Goal: Task Accomplishment & Management: Use online tool/utility

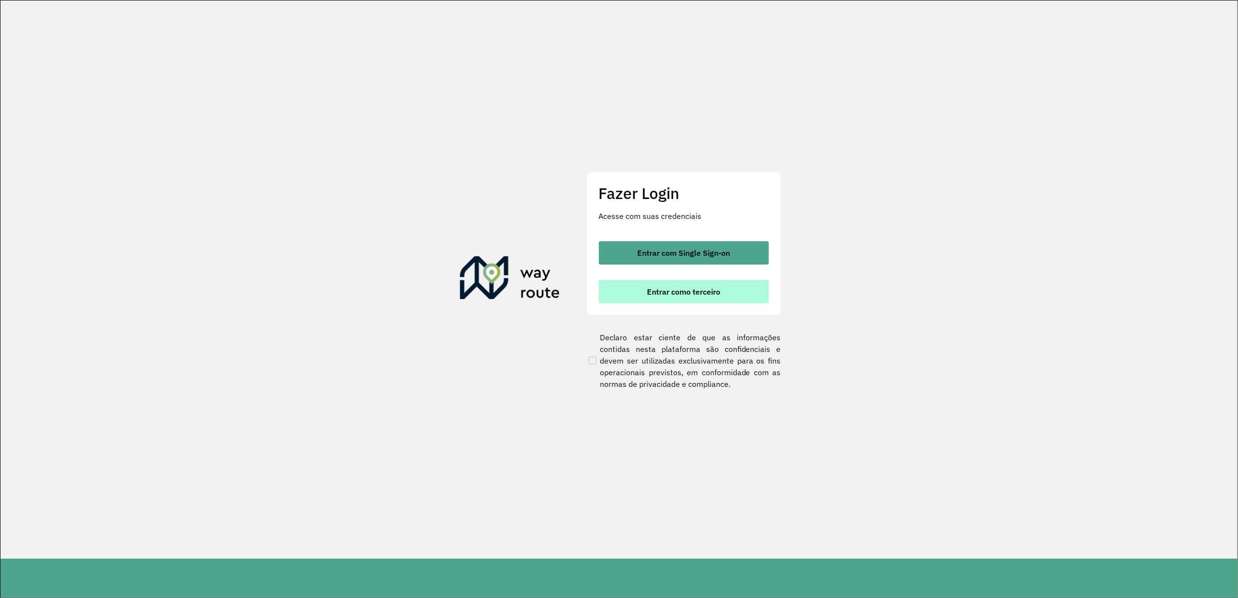
click at [671, 291] on span "Entrar como terceiro" at bounding box center [683, 292] width 73 height 8
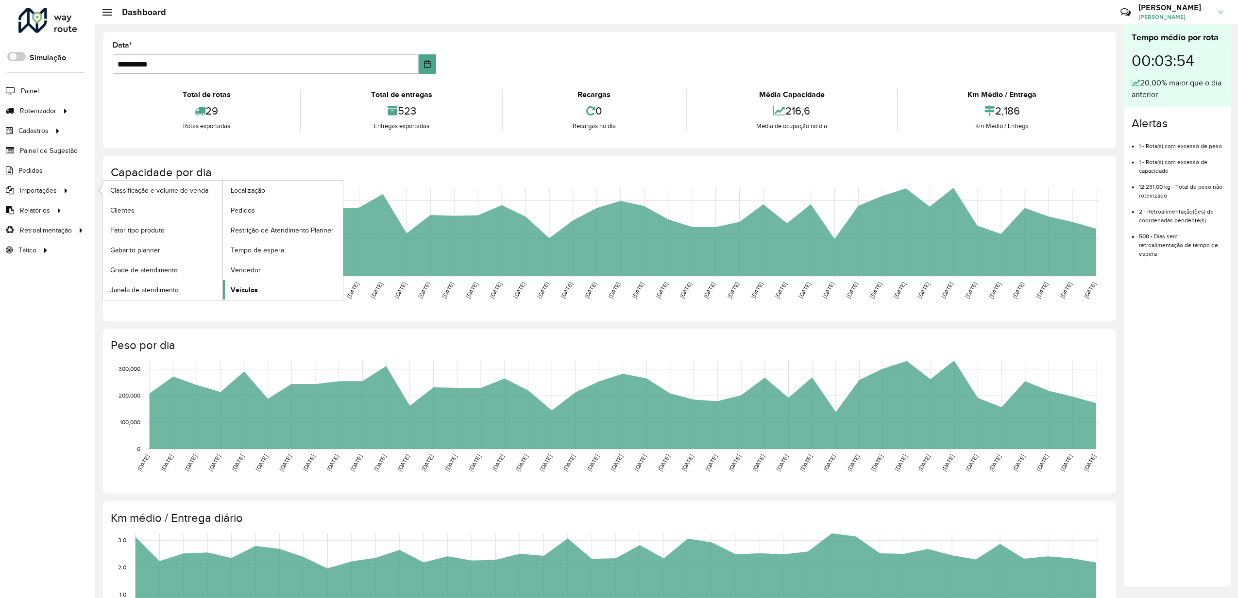
click at [237, 286] on link "Veículos" at bounding box center [283, 289] width 120 height 19
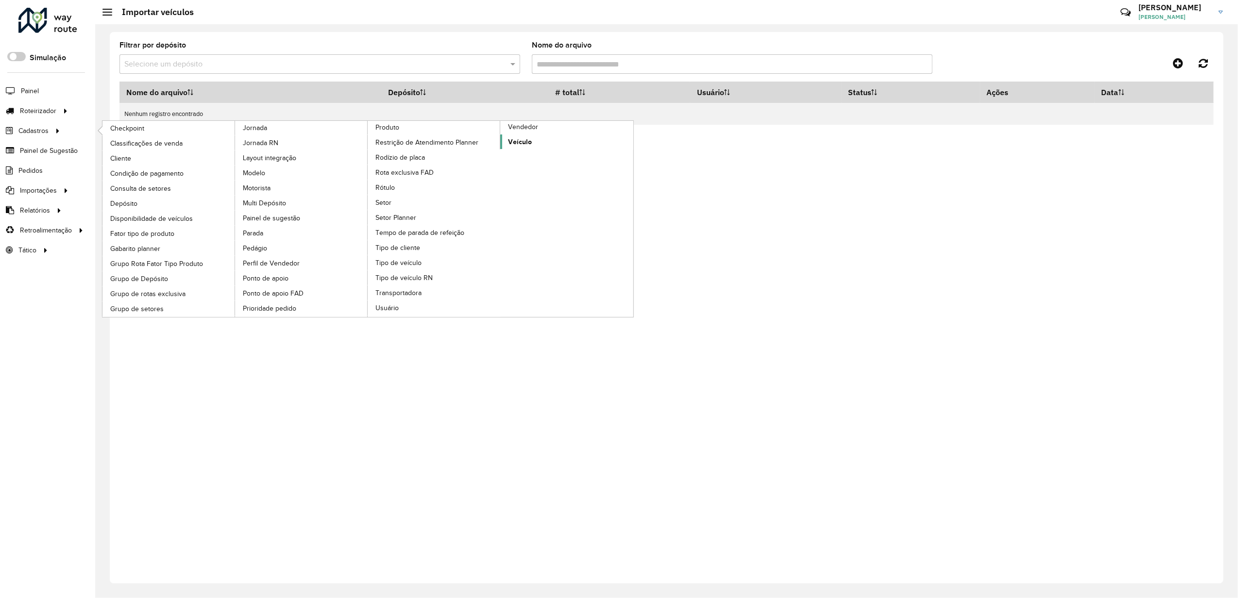
click at [521, 144] on span "Veículo" at bounding box center [520, 142] width 24 height 10
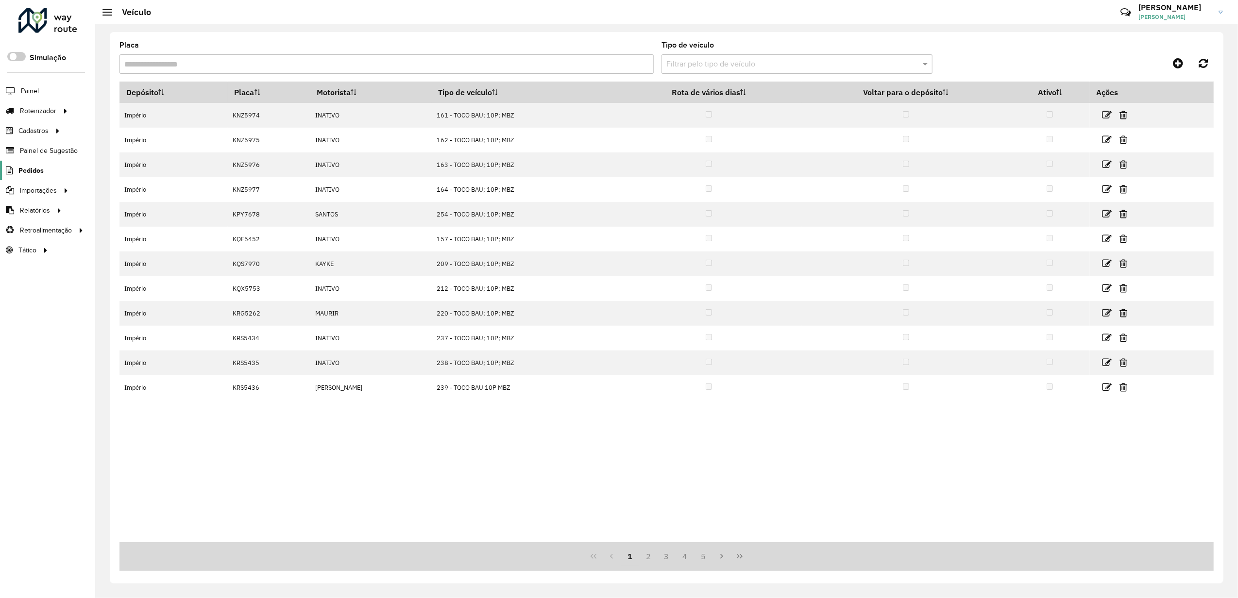
click at [41, 171] on span "Pedidos" at bounding box center [30, 171] width 25 height 10
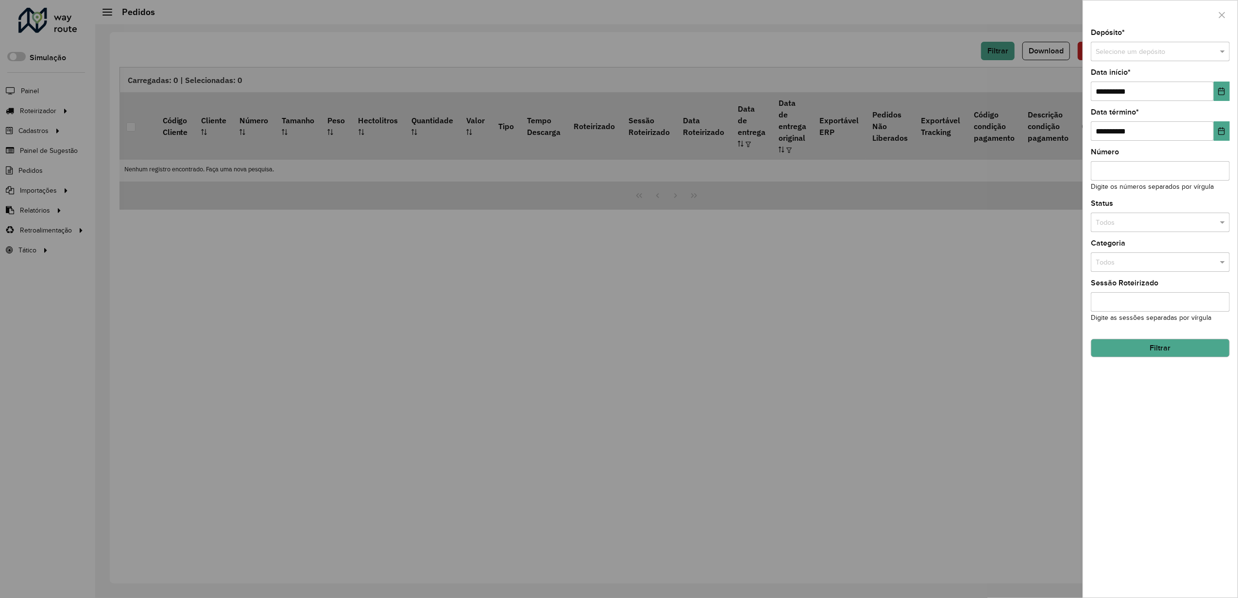
click at [24, 191] on div at bounding box center [619, 299] width 1238 height 598
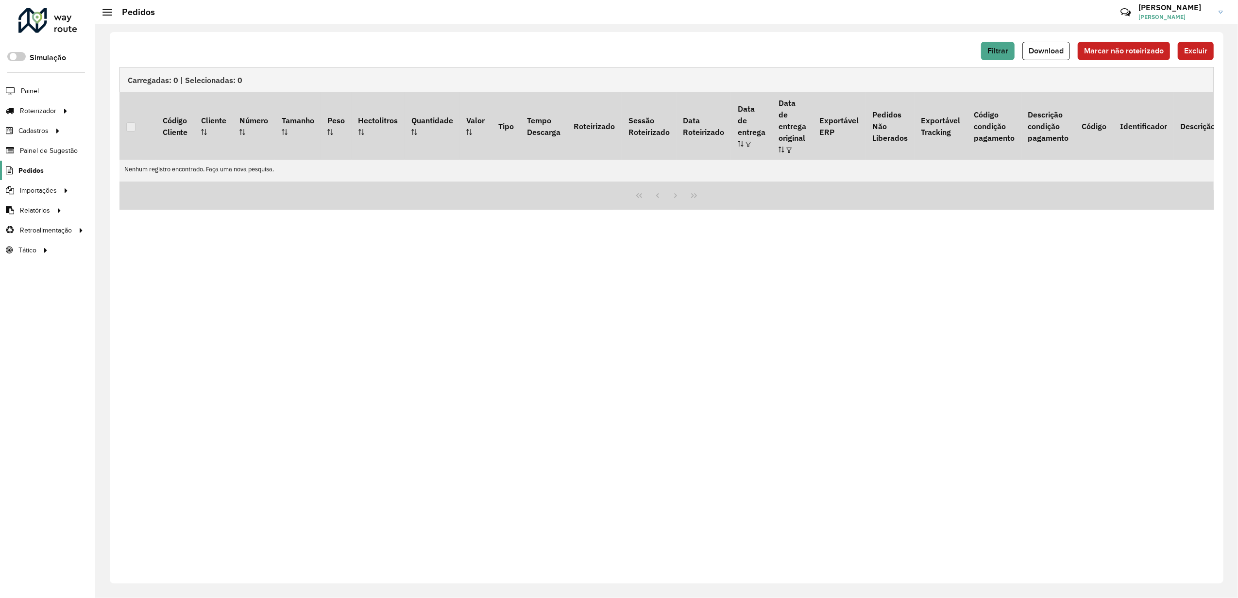
click at [36, 174] on span "Pedidos" at bounding box center [30, 171] width 25 height 10
click at [28, 169] on span "Pedidos" at bounding box center [30, 171] width 25 height 10
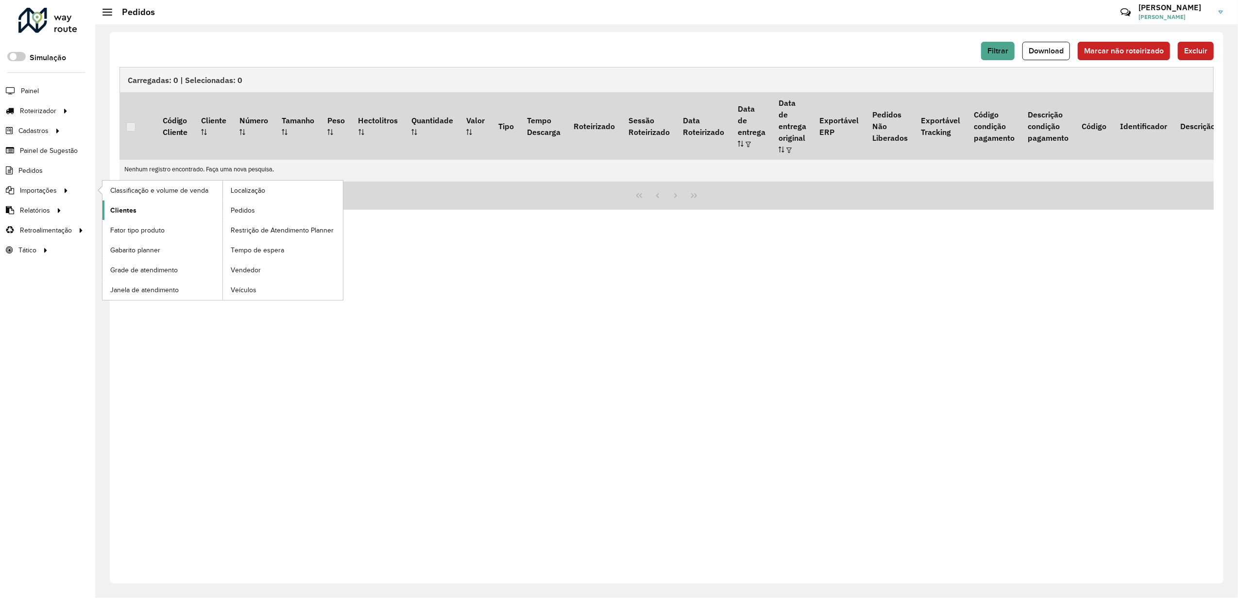
click at [123, 206] on span "Clientes" at bounding box center [123, 210] width 26 height 10
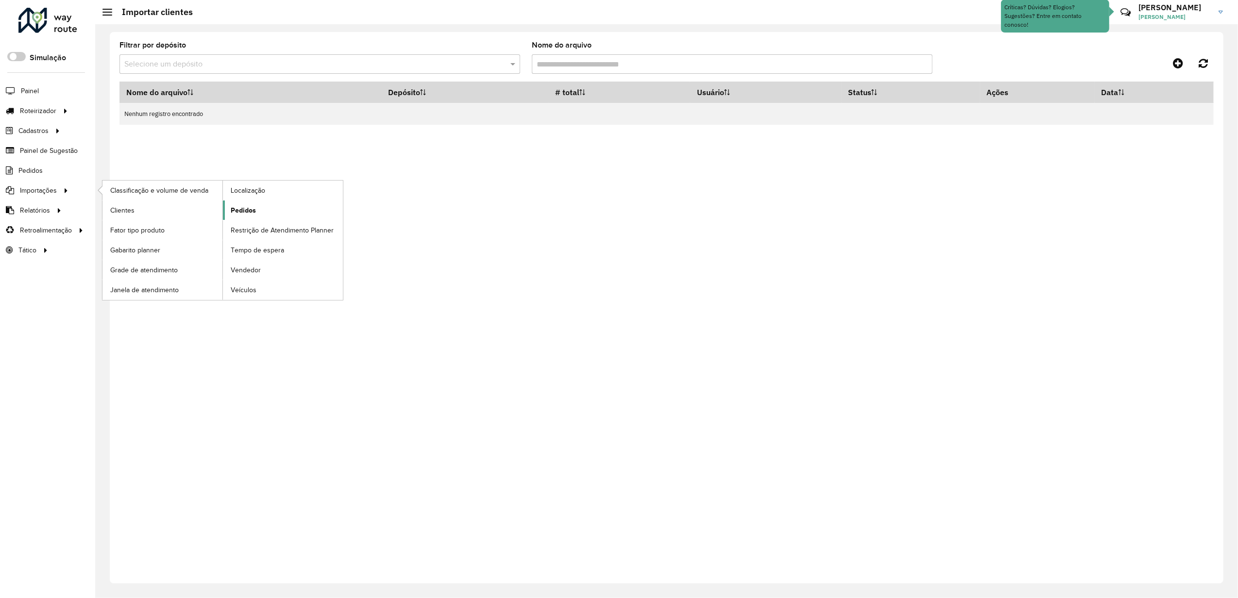
click at [259, 206] on link "Pedidos" at bounding box center [283, 210] width 120 height 19
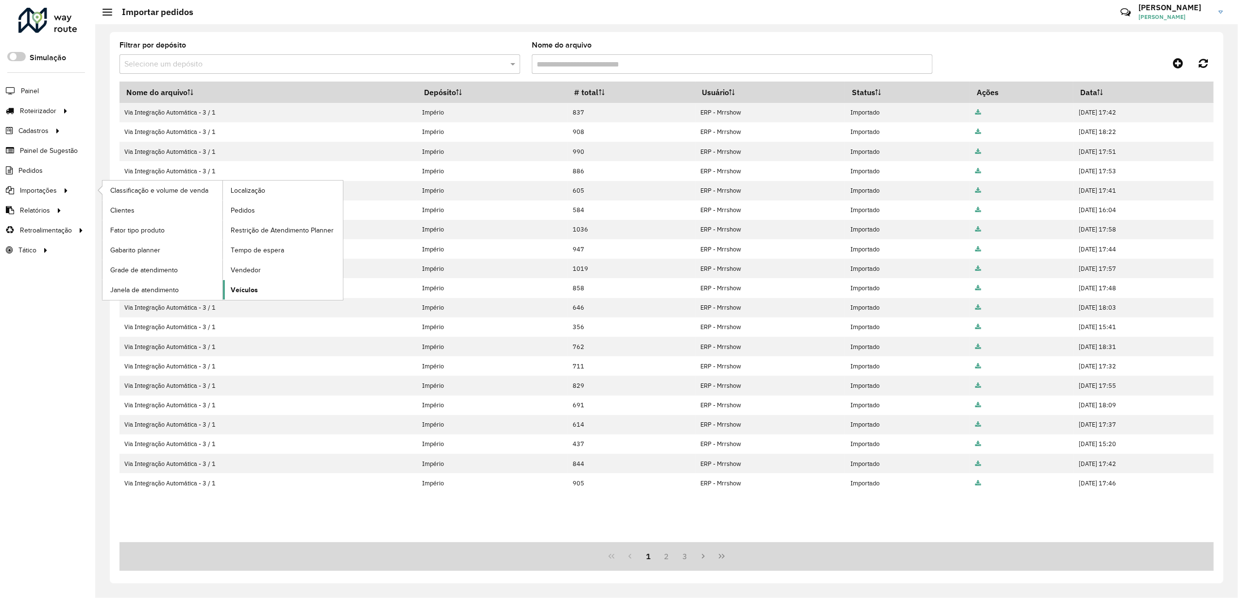
click at [251, 282] on link "Veículos" at bounding box center [283, 289] width 120 height 19
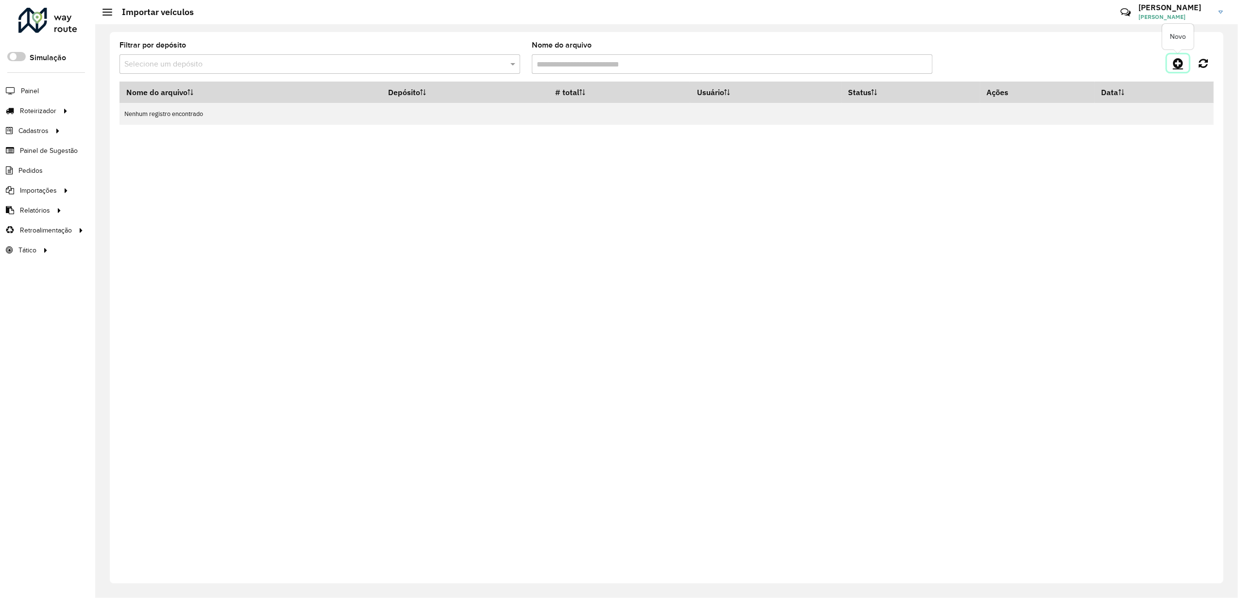
click at [1169, 67] on link at bounding box center [1178, 62] width 22 height 17
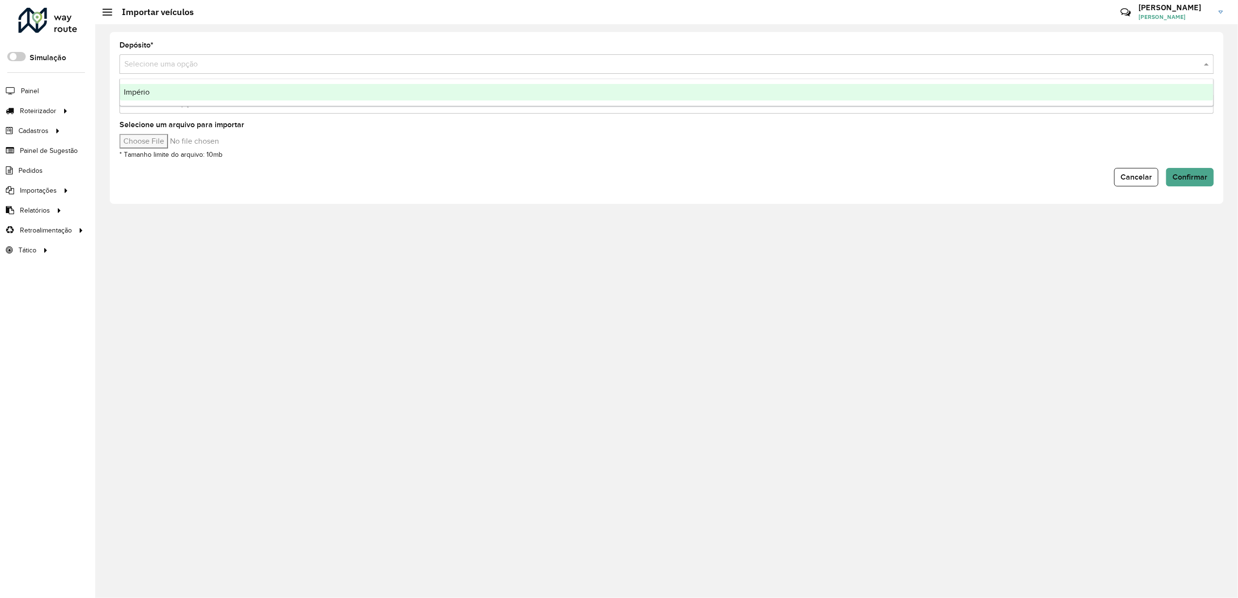
click at [182, 64] on input "text" at bounding box center [656, 65] width 1065 height 12
click at [159, 88] on div "Império" at bounding box center [666, 92] width 1093 height 17
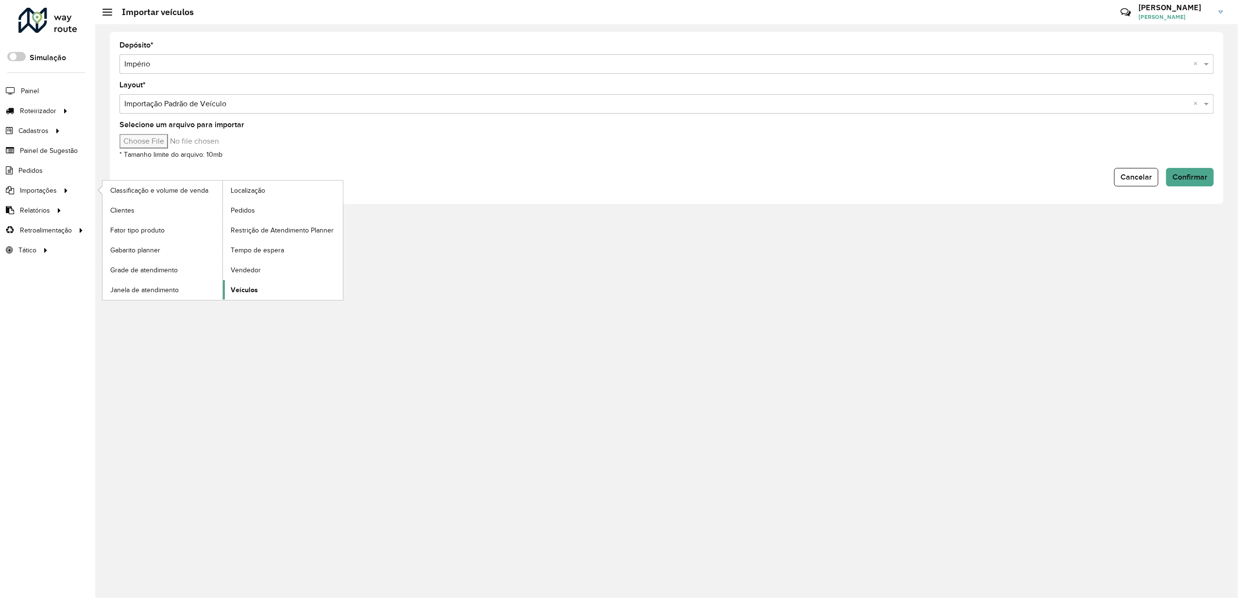
click at [257, 294] on link "Veículos" at bounding box center [283, 289] width 120 height 19
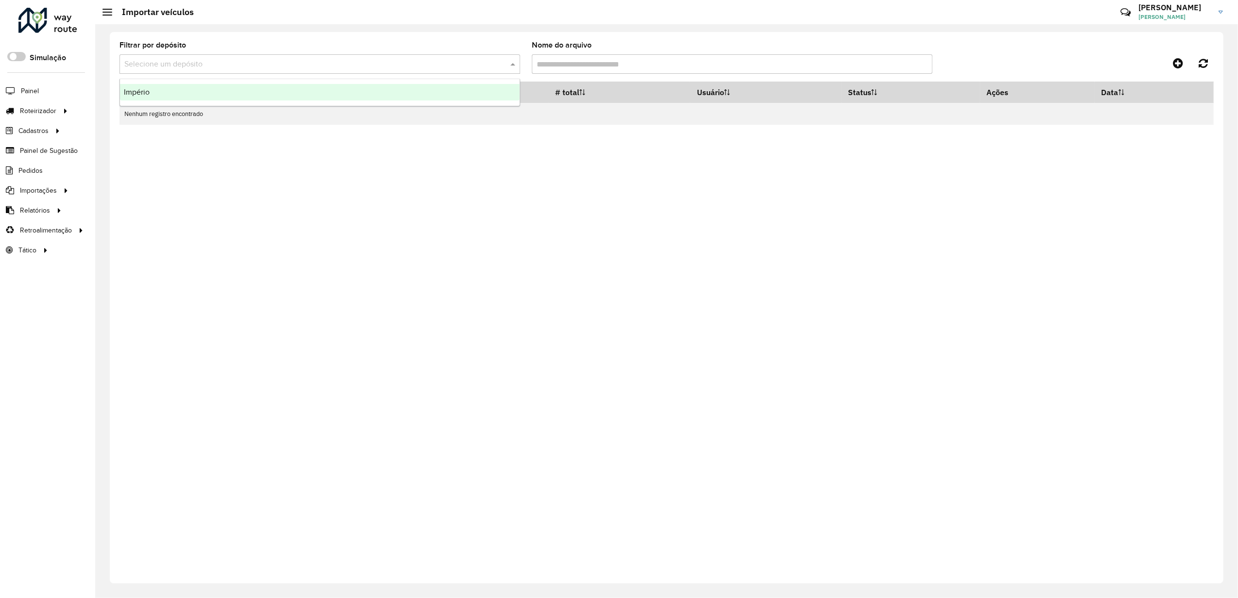
click at [496, 59] on div at bounding box center [319, 64] width 401 height 12
click at [276, 198] on div "Nome do arquivo Depósito # total Usuário Status Ações Data Nenhum registro enco…" at bounding box center [666, 327] width 1094 height 490
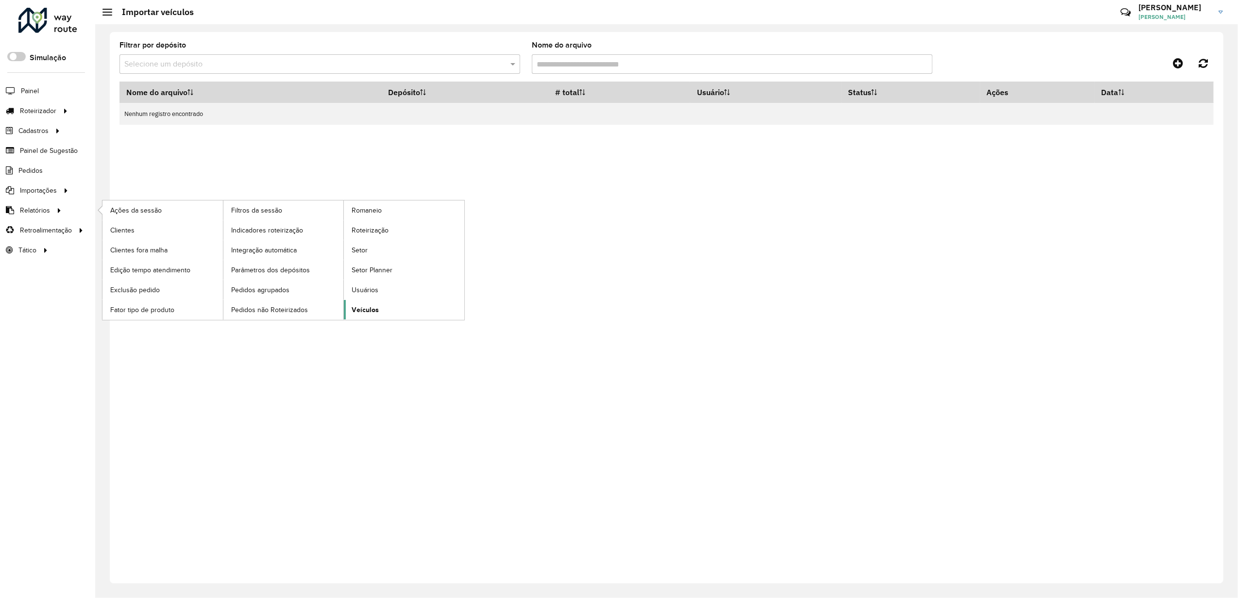
click at [360, 315] on span "Veículos" at bounding box center [365, 310] width 27 height 10
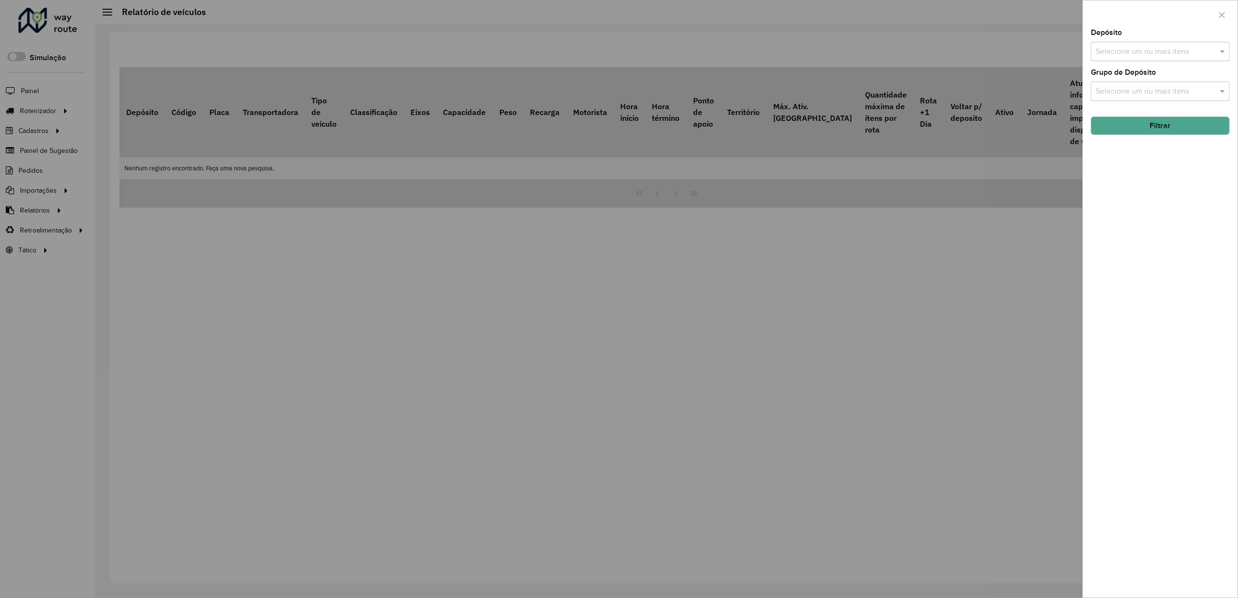
click at [1148, 57] on input "text" at bounding box center [1155, 52] width 124 height 12
click at [38, 179] on div at bounding box center [619, 299] width 1238 height 598
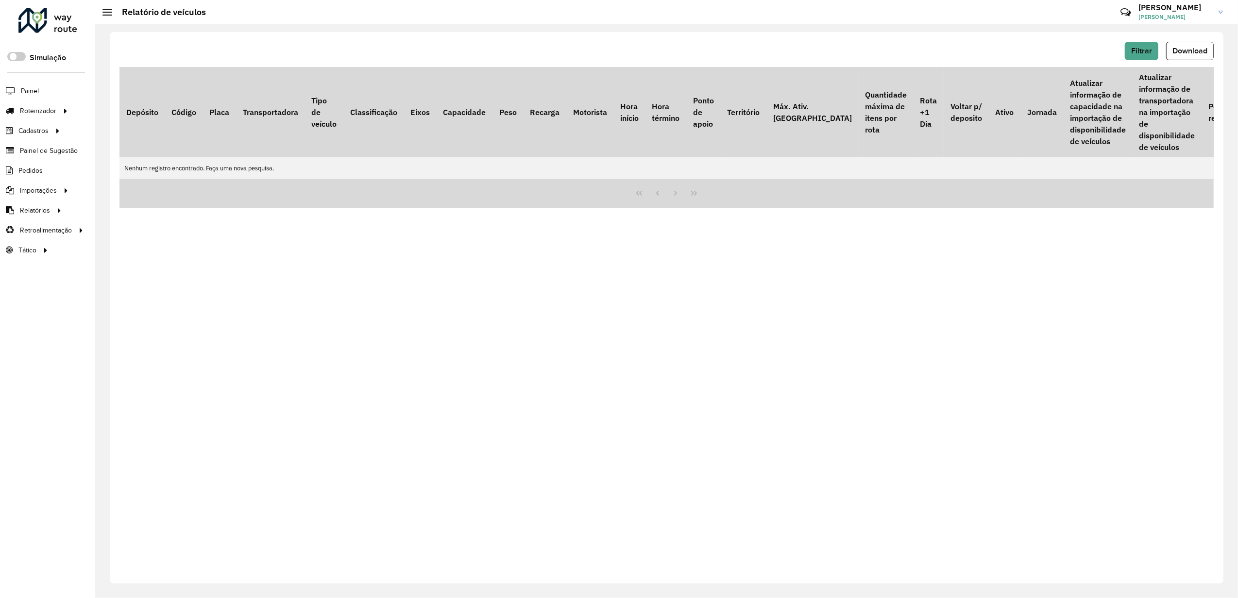
click at [4, 335] on div "Roteirizador AmbevTech Simulação Painel Roteirizador Entregas Vendas Cadastros …" at bounding box center [47, 299] width 95 height 598
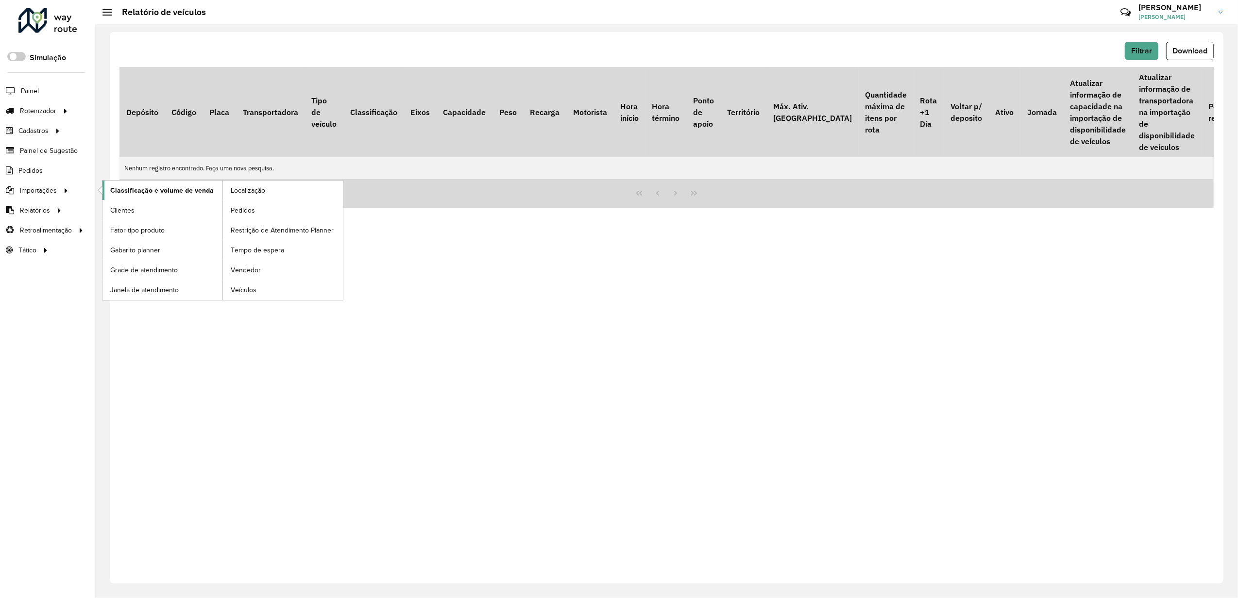
click at [111, 193] on span "Classificação e volume de venda" at bounding box center [161, 191] width 103 height 10
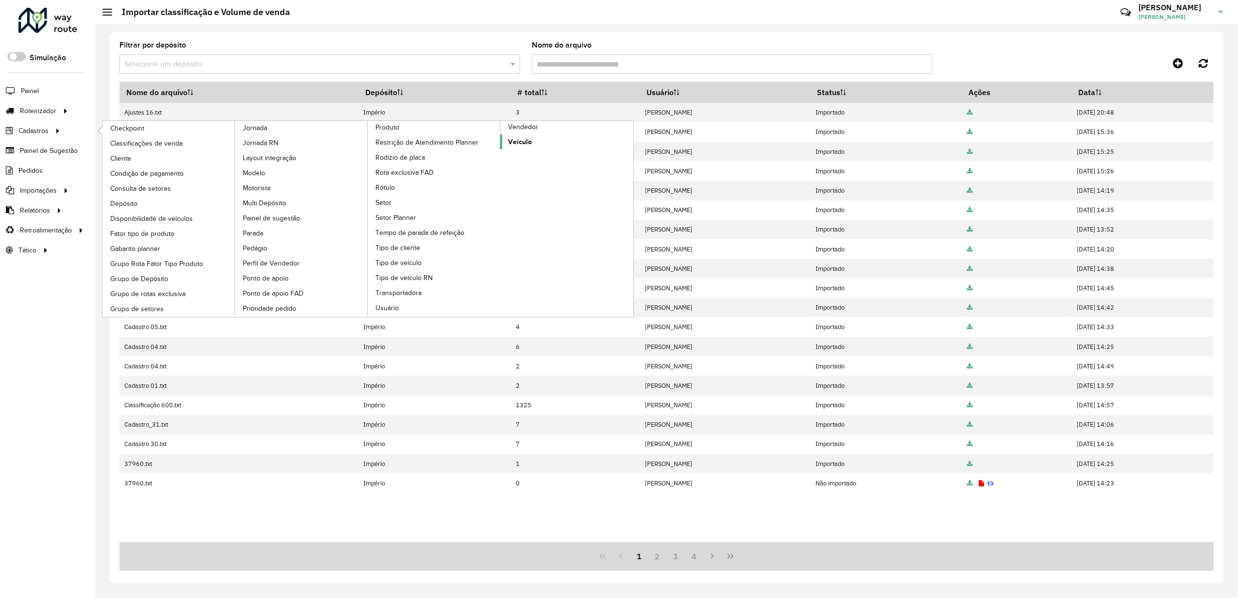
click at [530, 144] on span "Veículo" at bounding box center [520, 142] width 24 height 10
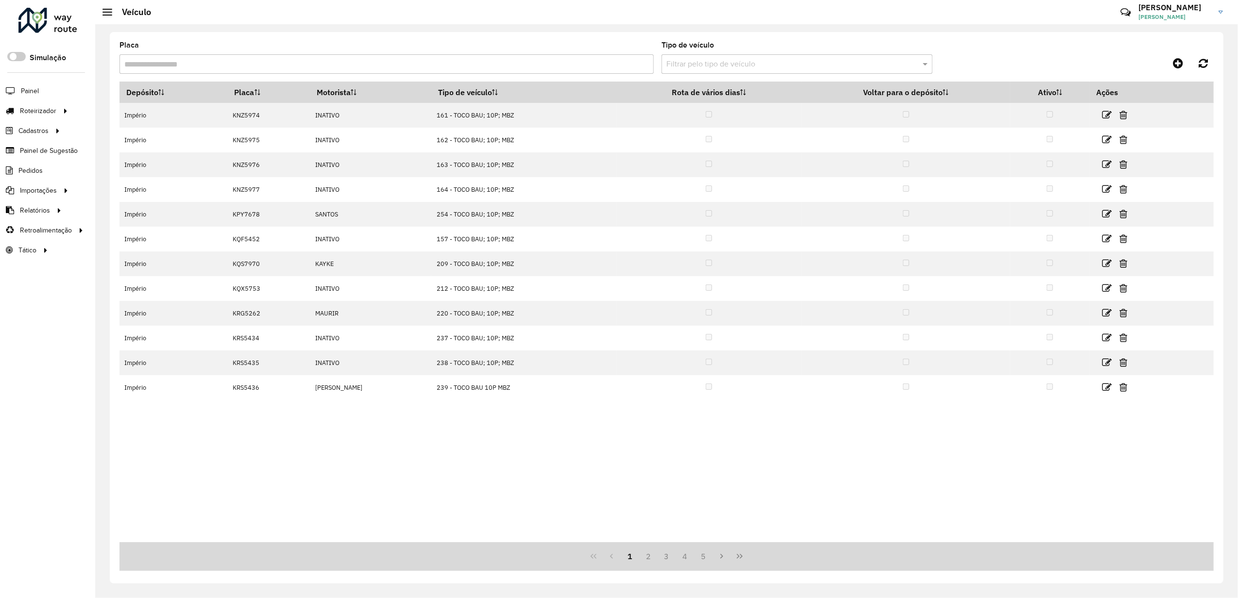
click at [502, 67] on input "Placa" at bounding box center [386, 63] width 534 height 19
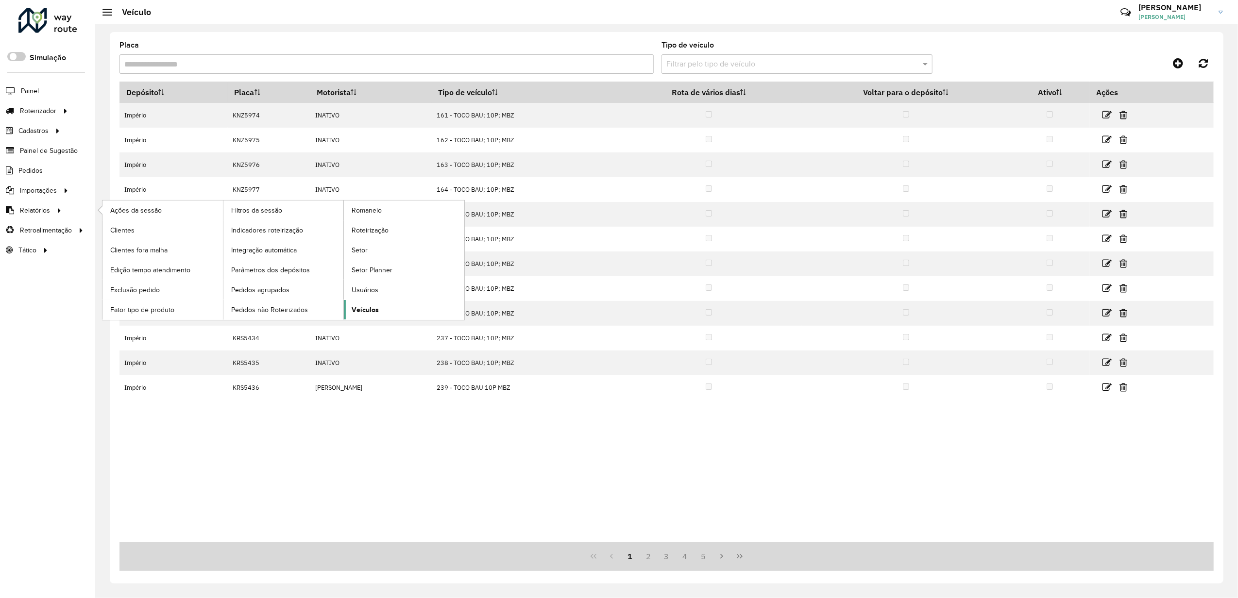
click at [369, 312] on span "Veículos" at bounding box center [365, 310] width 27 height 10
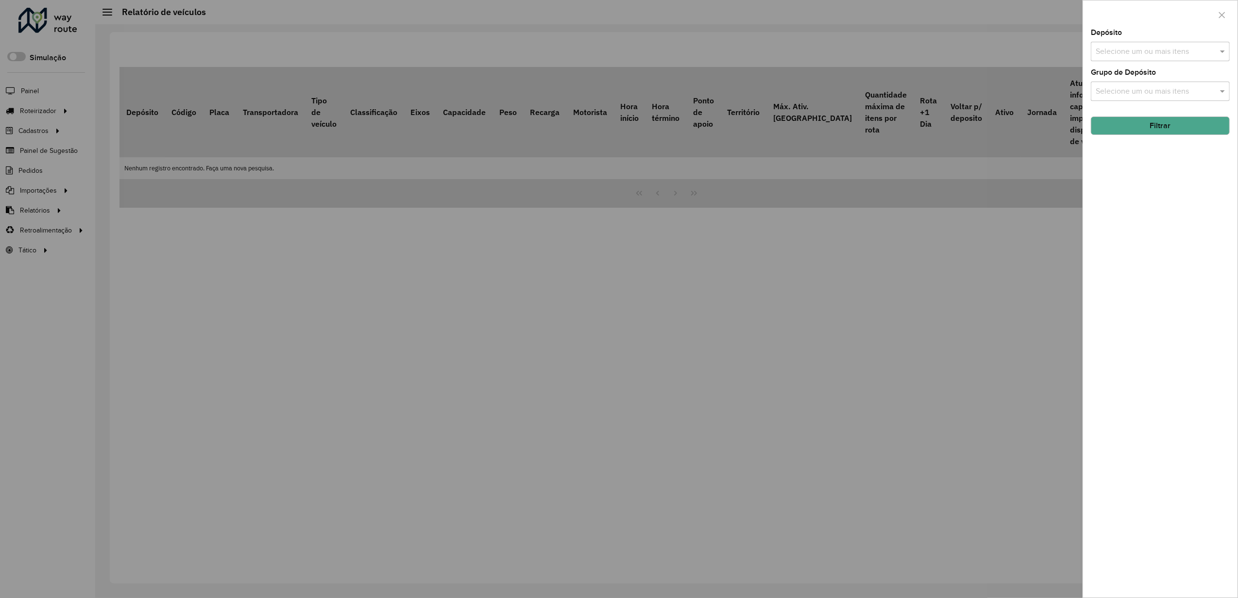
click at [1129, 64] on div "Depósito Selecione um ou mais itens Grupo de Depósito Selecione um ou mais iten…" at bounding box center [1160, 313] width 154 height 569
click at [1131, 59] on div "Selecione um ou mais itens" at bounding box center [1160, 51] width 139 height 19
click at [1112, 105] on div "Império" at bounding box center [1160, 100] width 137 height 17
click at [1121, 123] on button "Filtrar" at bounding box center [1160, 126] width 139 height 18
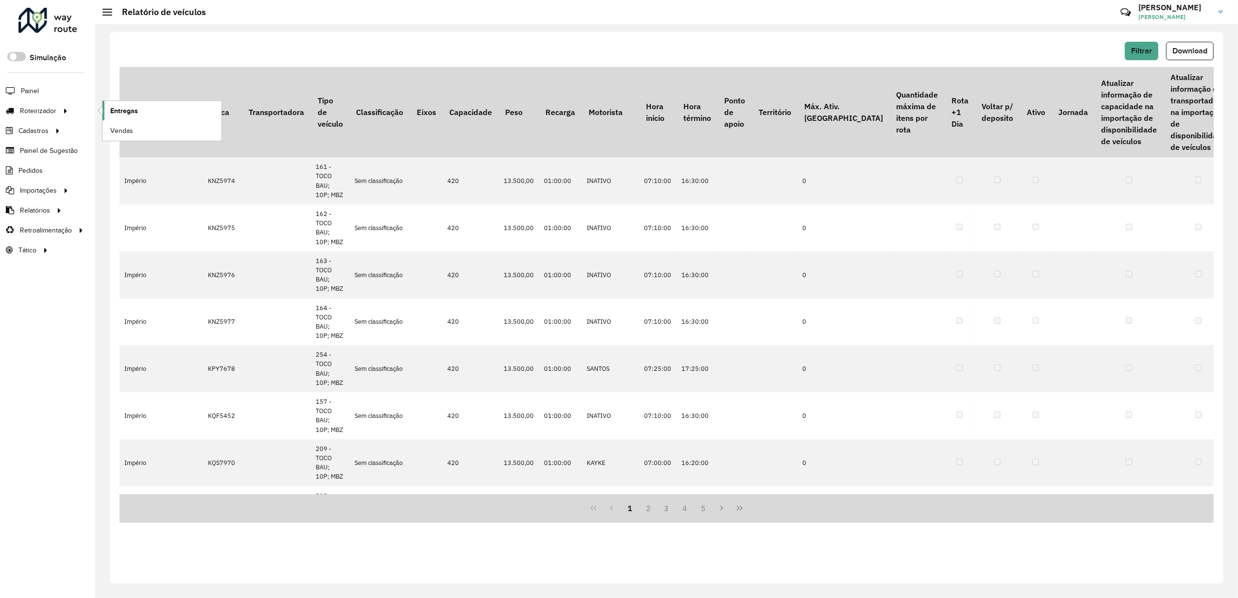
click at [124, 120] on link "Entregas" at bounding box center [161, 110] width 119 height 19
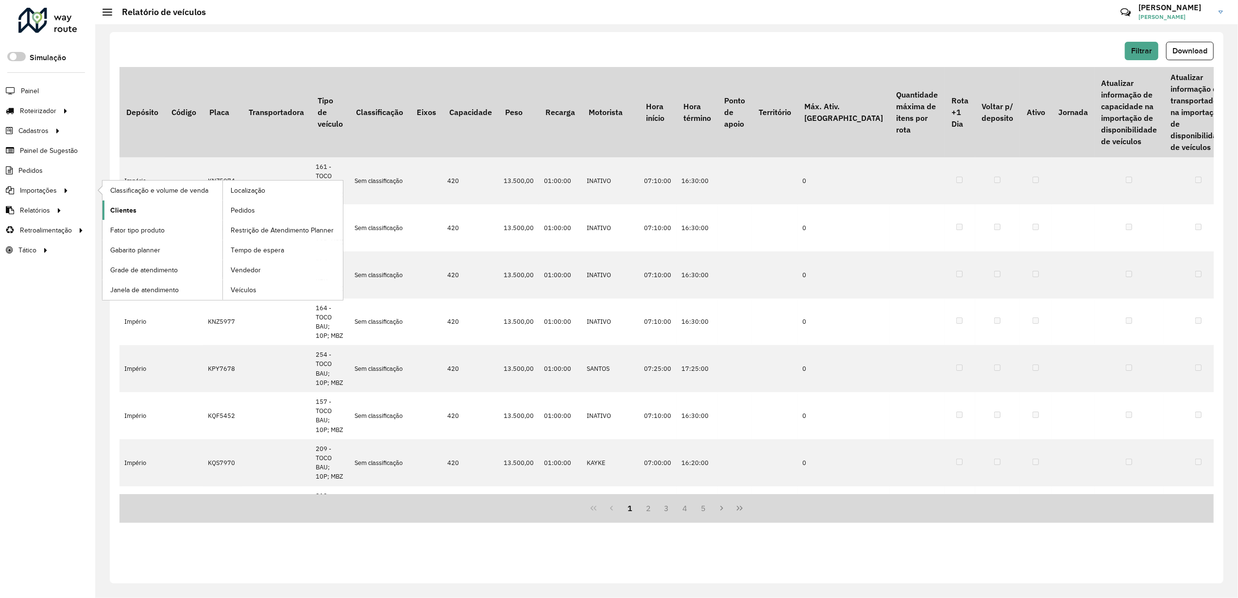
click at [121, 216] on span "Clientes" at bounding box center [123, 210] width 26 height 10
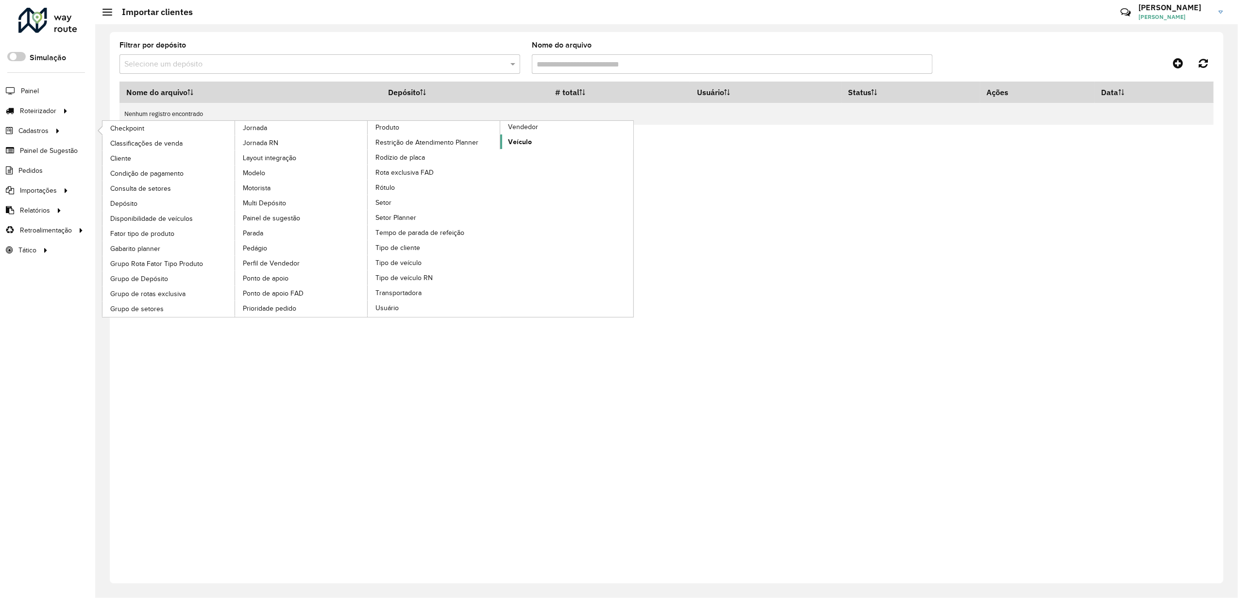
click at [526, 147] on span "Veículo" at bounding box center [520, 142] width 24 height 10
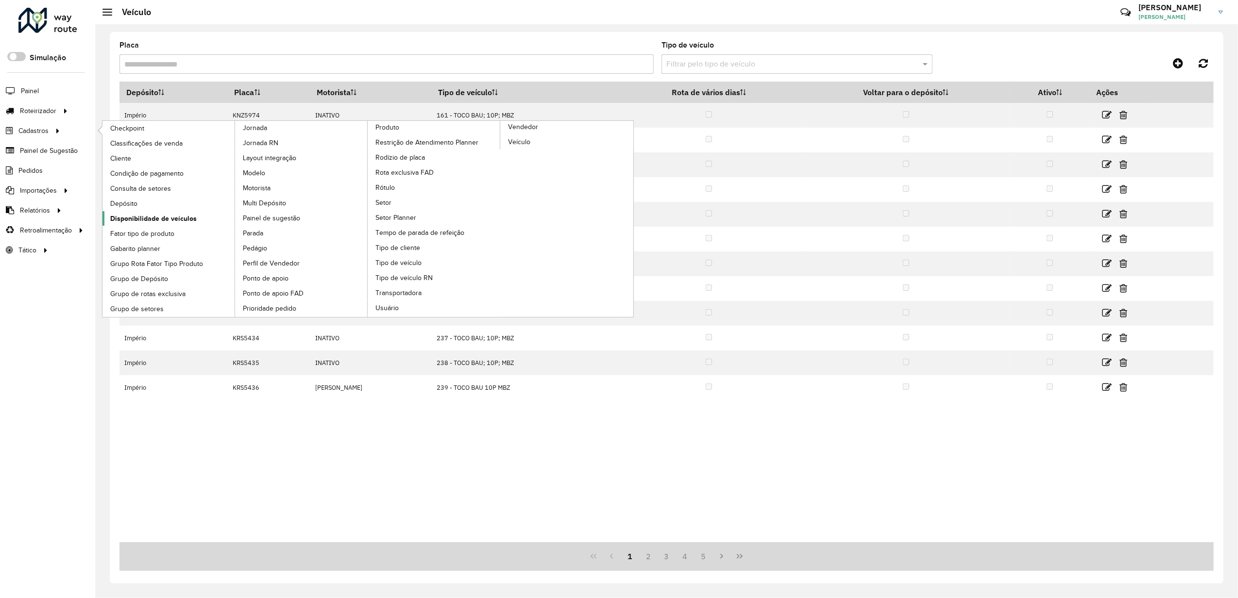
click at [187, 225] on link "Disponibilidade de veículos" at bounding box center [168, 218] width 133 height 15
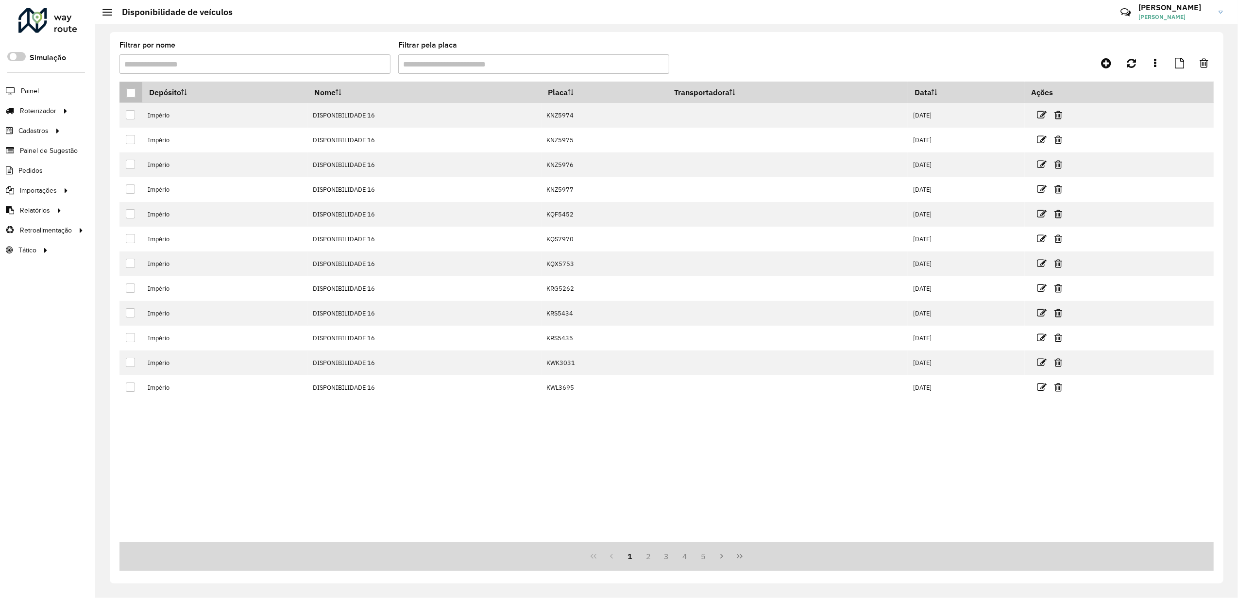
click at [129, 93] on div at bounding box center [130, 92] width 9 height 9
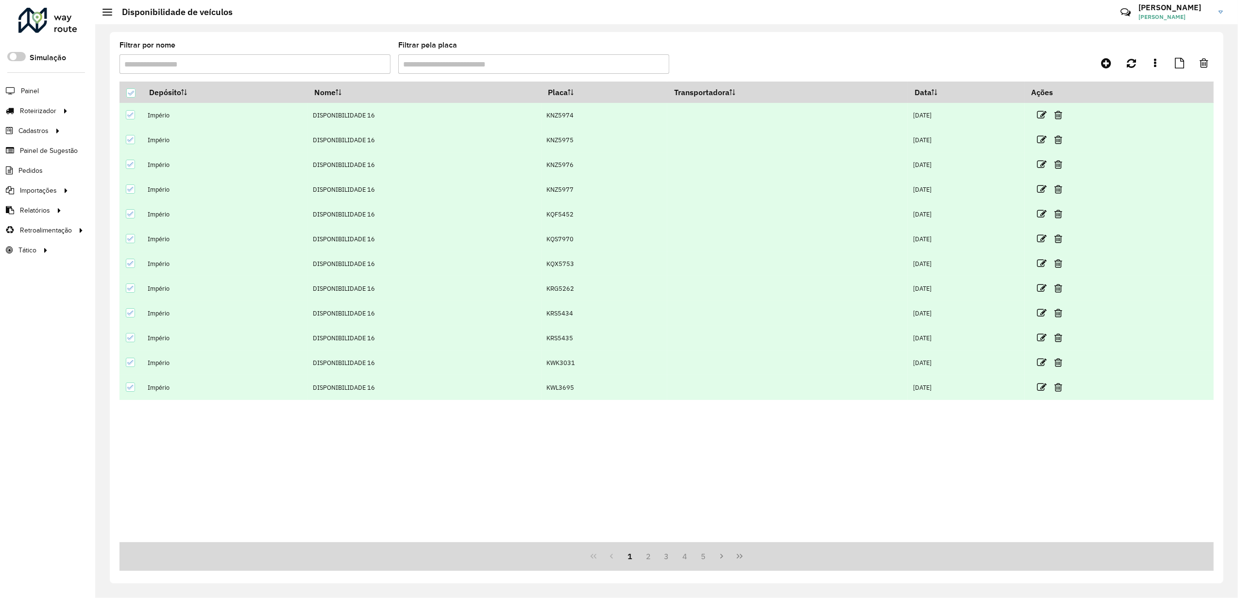
click at [872, 67] on formly-group "Filtrar por nome Filtrar pela placa" at bounding box center [525, 62] width 813 height 40
click at [129, 90] on icon at bounding box center [130, 93] width 7 height 7
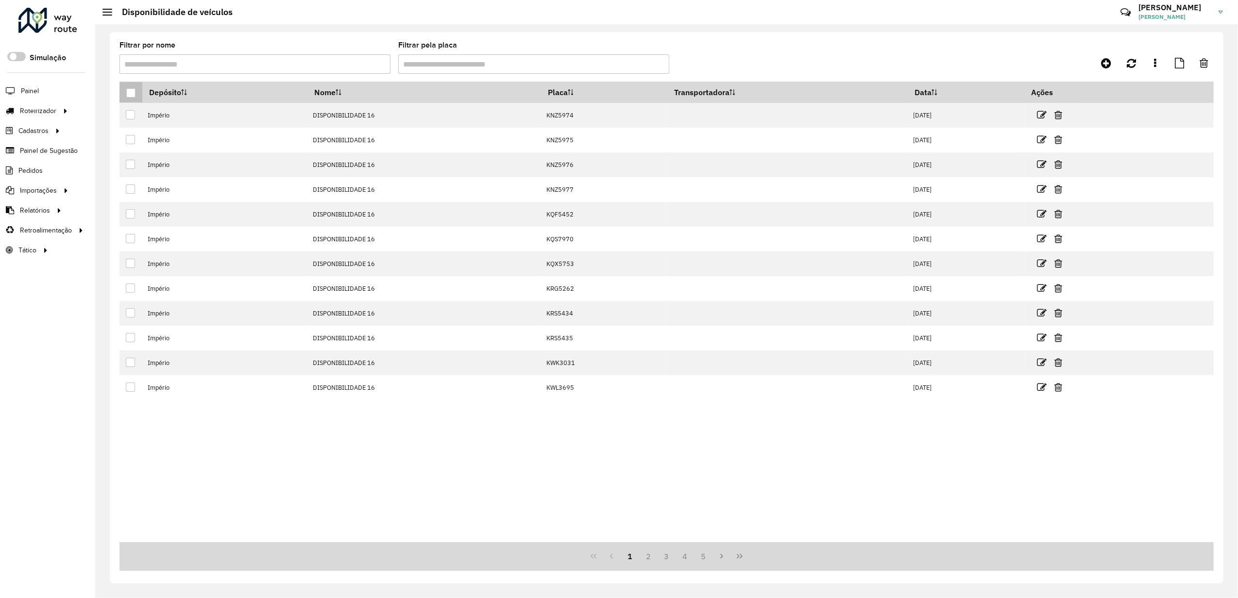
click at [129, 94] on div at bounding box center [130, 92] width 9 height 9
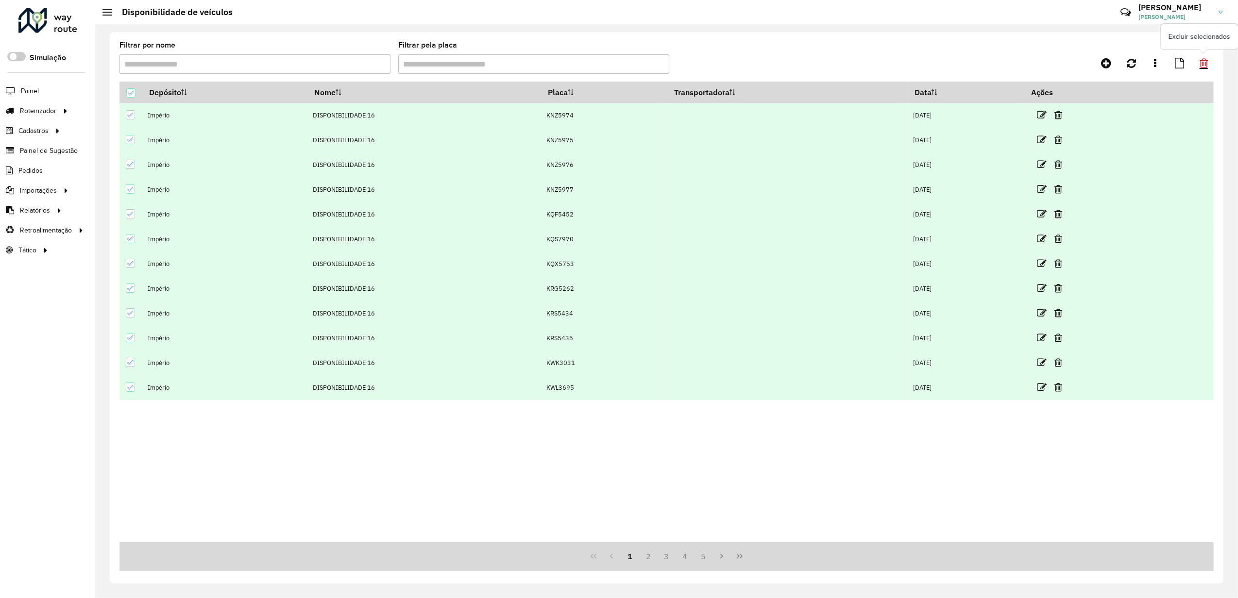
click at [1201, 63] on icon at bounding box center [1204, 63] width 8 height 11
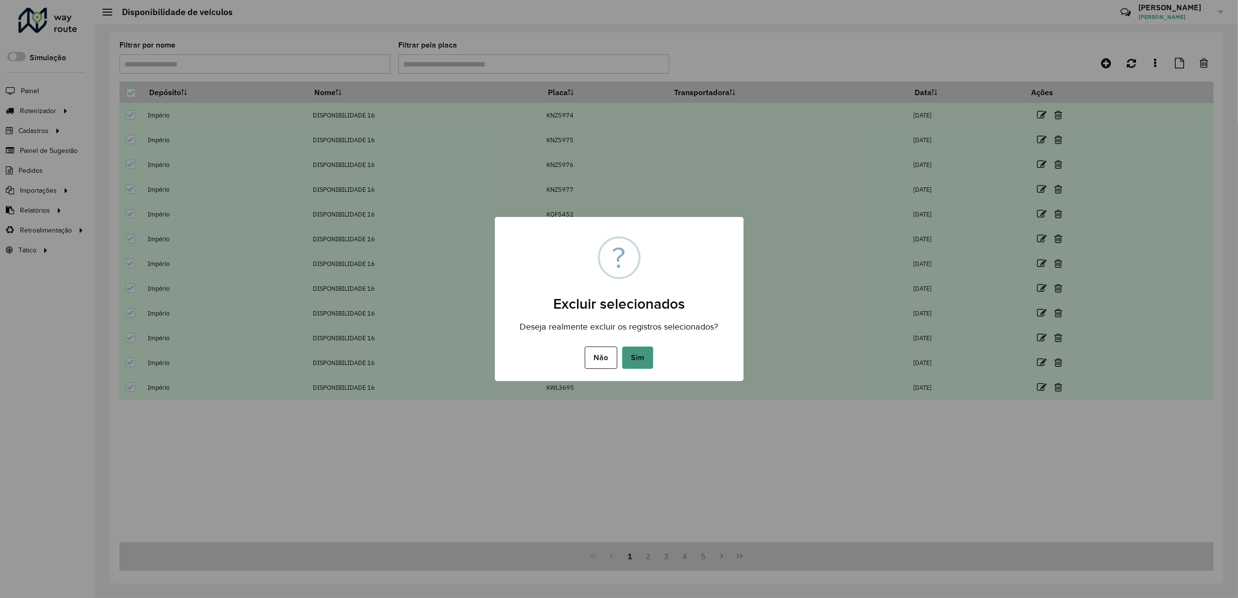
click at [629, 364] on button "Sim" at bounding box center [637, 358] width 31 height 22
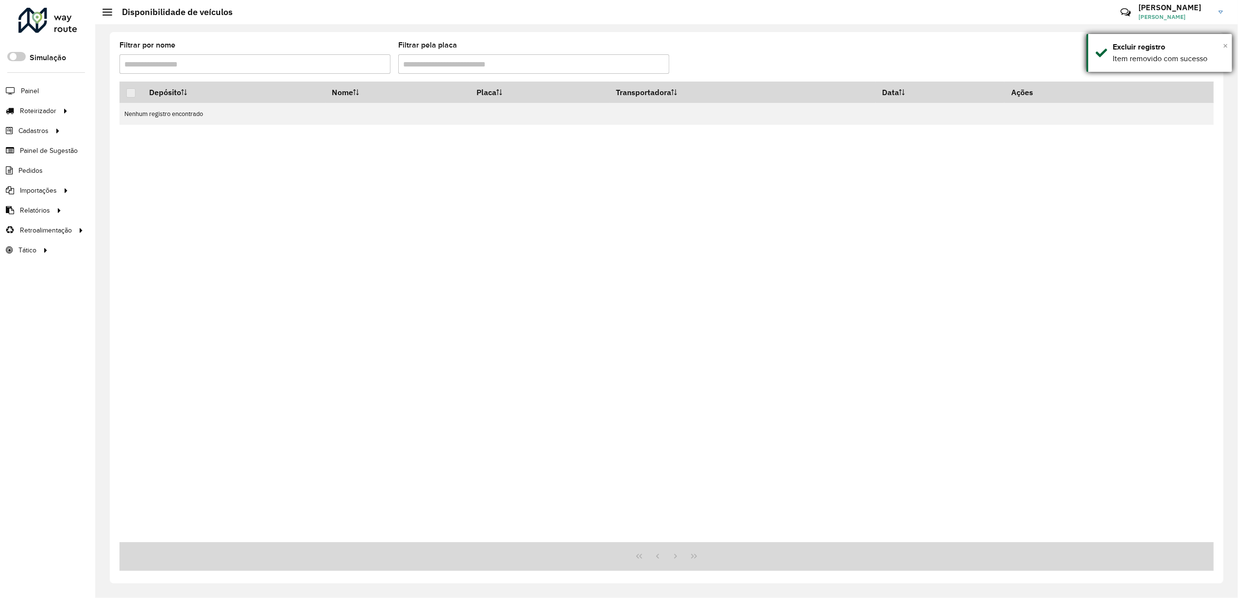
click at [1226, 45] on span "×" at bounding box center [1225, 45] width 5 height 11
click at [1108, 65] on icon at bounding box center [1106, 63] width 10 height 12
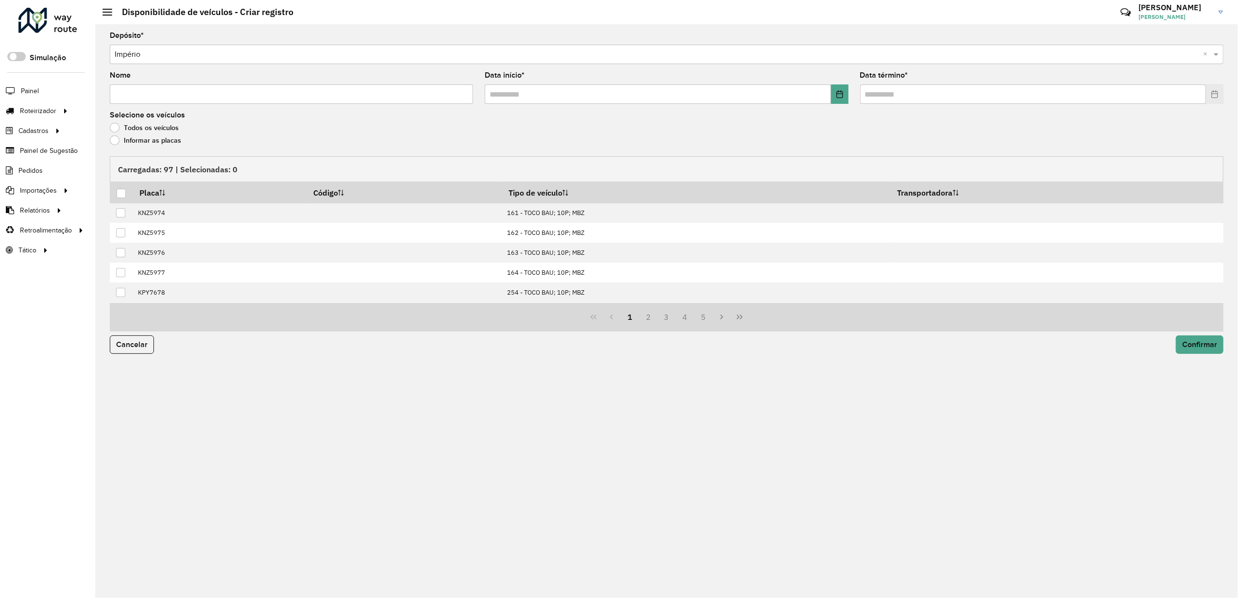
click at [285, 432] on div "Depósito * Selecione uma opção × Império × Nome Data início * Data término * Se…" at bounding box center [666, 311] width 1143 height 574
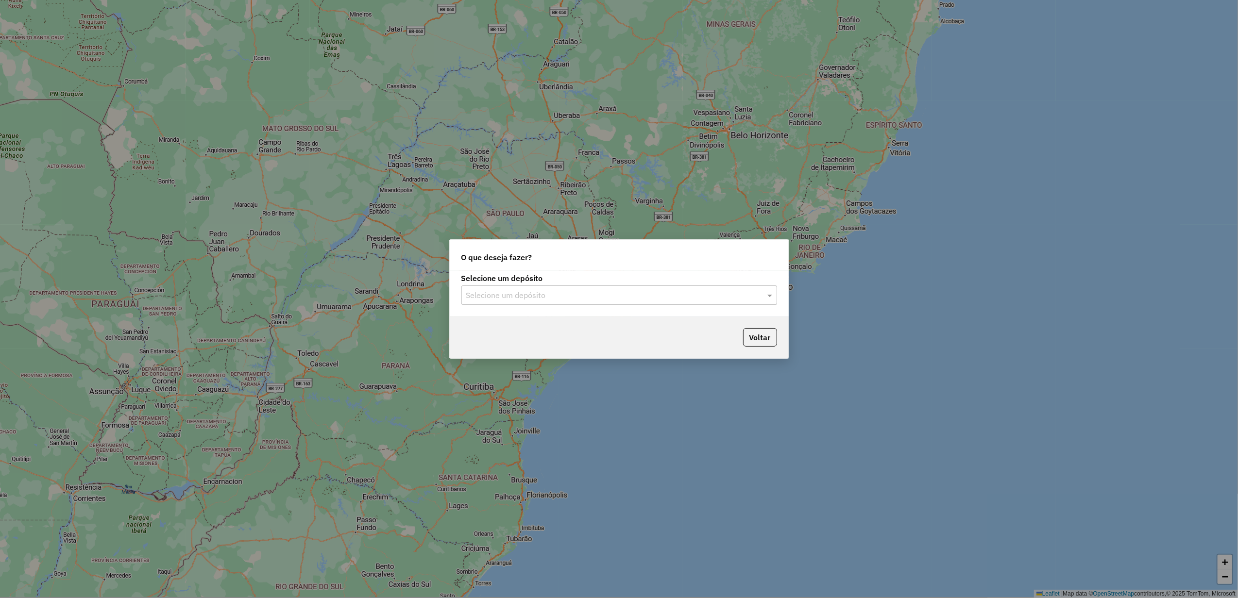
click at [607, 304] on div "Selecione um depósito" at bounding box center [619, 295] width 316 height 19
click at [562, 341] on div "Voltar" at bounding box center [619, 338] width 339 height 42
click at [550, 333] on div "Voltar" at bounding box center [619, 338] width 339 height 42
click at [526, 293] on input "text" at bounding box center [609, 296] width 287 height 12
click at [514, 325] on div "Império" at bounding box center [619, 323] width 314 height 17
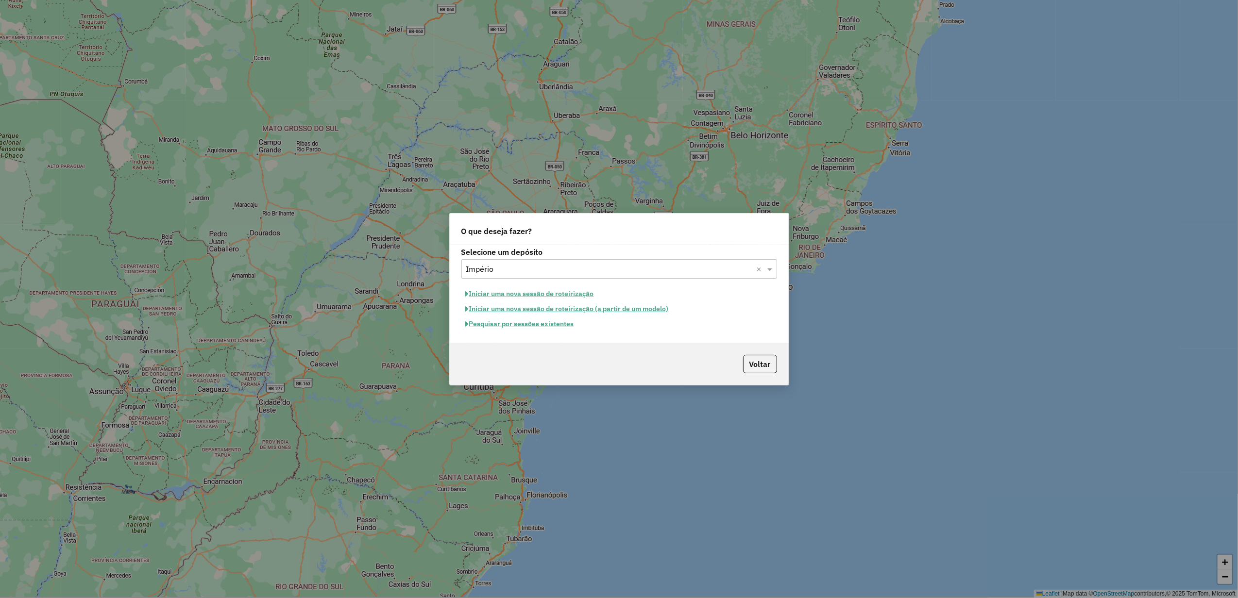
click at [544, 292] on button "Iniciar uma nova sessão de roteirização" at bounding box center [529, 294] width 137 height 15
select select "*"
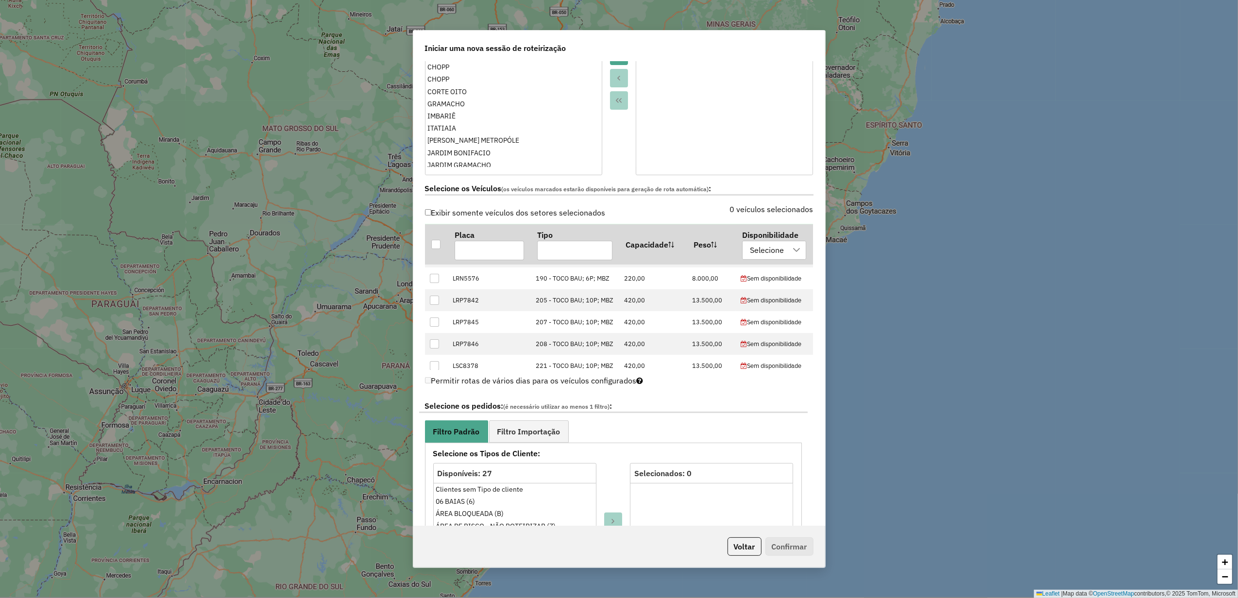
scroll to position [194, 0]
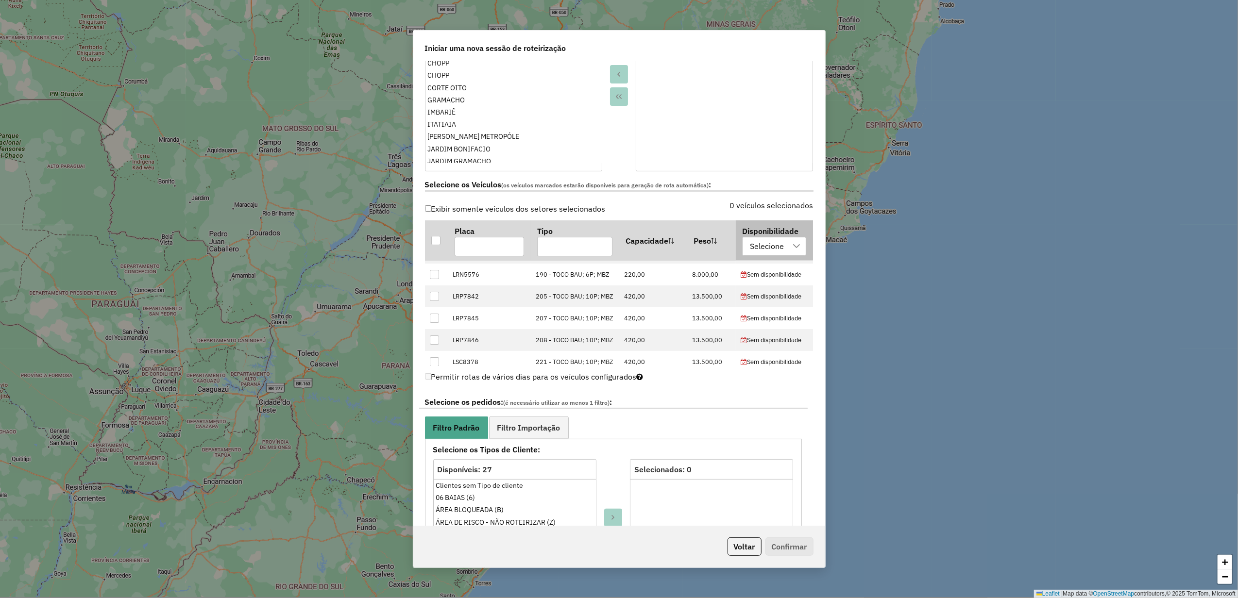
click at [770, 254] on div "Selecione" at bounding box center [766, 246] width 41 height 18
click at [809, 201] on div "Selecione os Veículos (os veículos marcados estarão disponíveis para geração de…" at bounding box center [619, 186] width 400 height 31
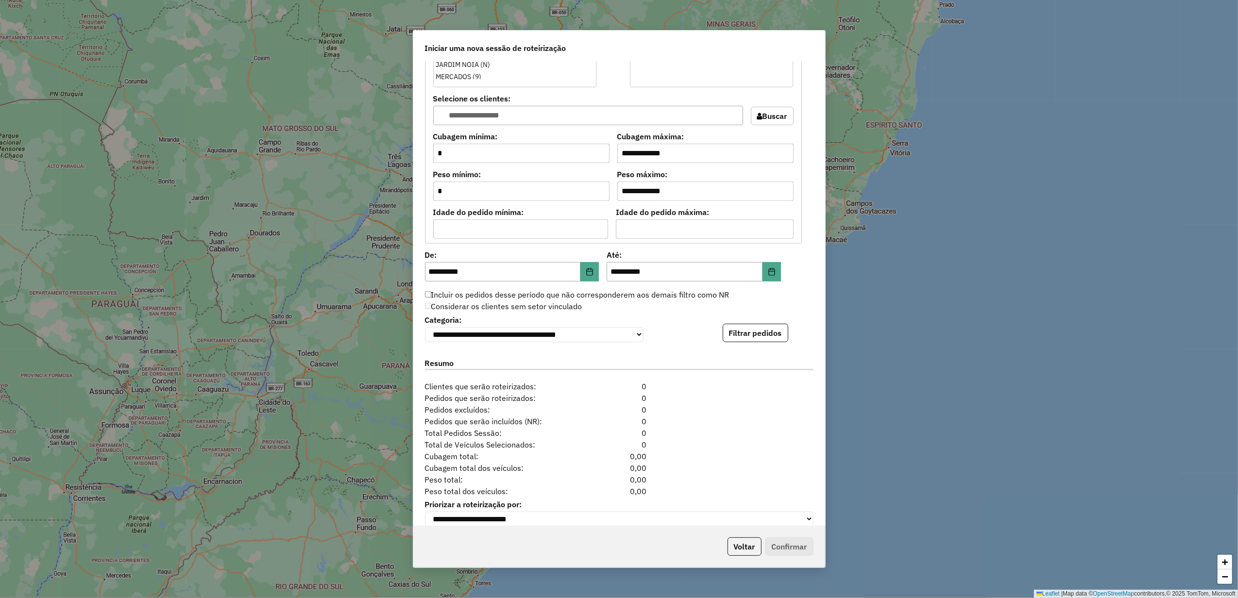
scroll to position [768, 0]
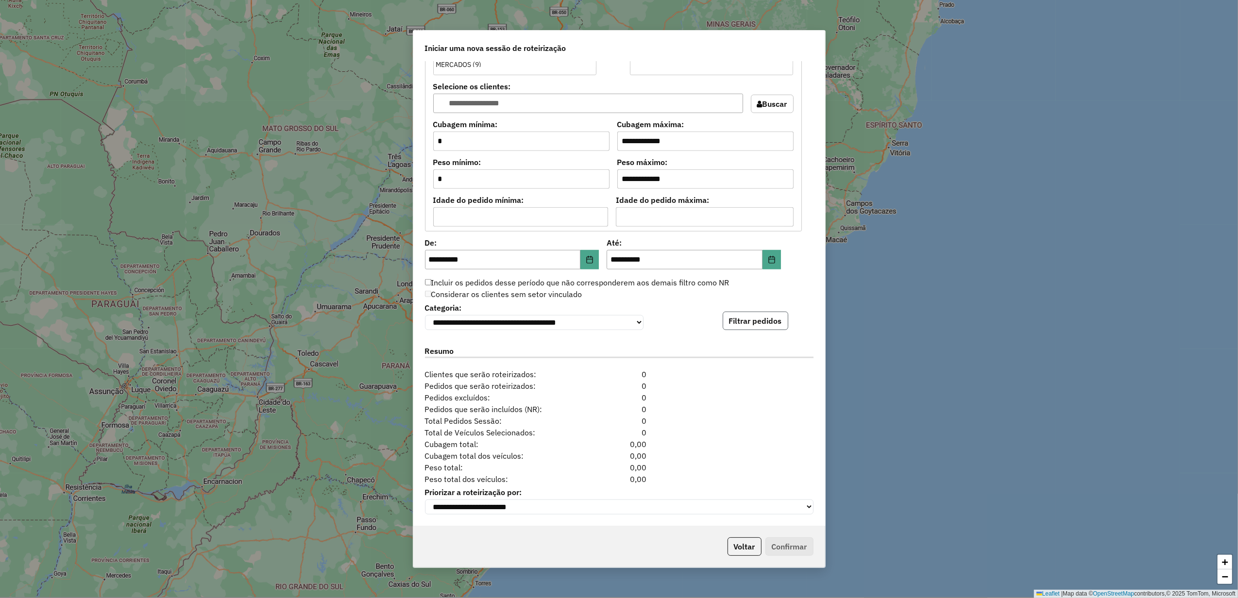
click at [739, 318] on button "Filtrar pedidos" at bounding box center [756, 321] width 66 height 18
click at [738, 539] on button "Voltar" at bounding box center [745, 547] width 34 height 18
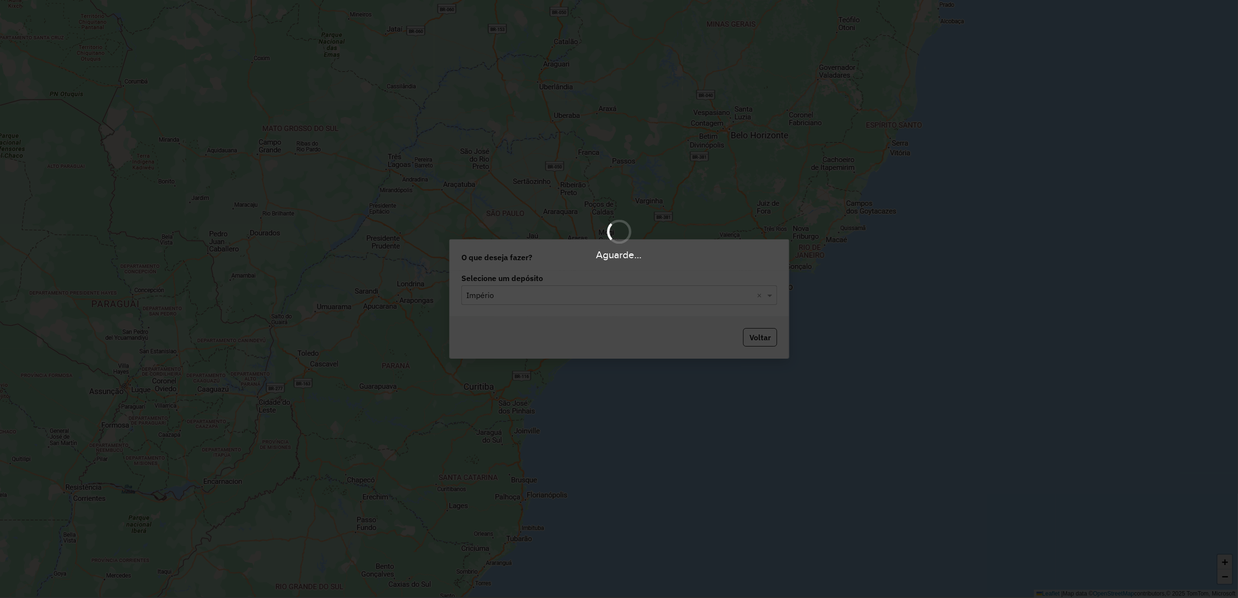
scroll to position [757, 0]
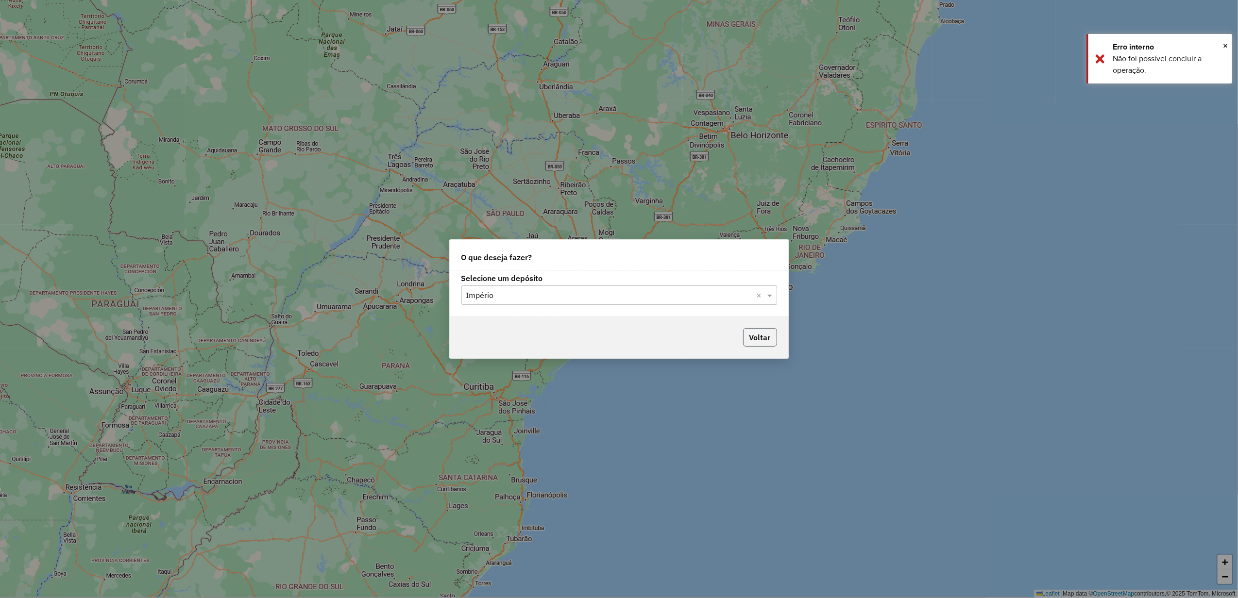
click at [758, 339] on button "Voltar" at bounding box center [760, 337] width 34 height 18
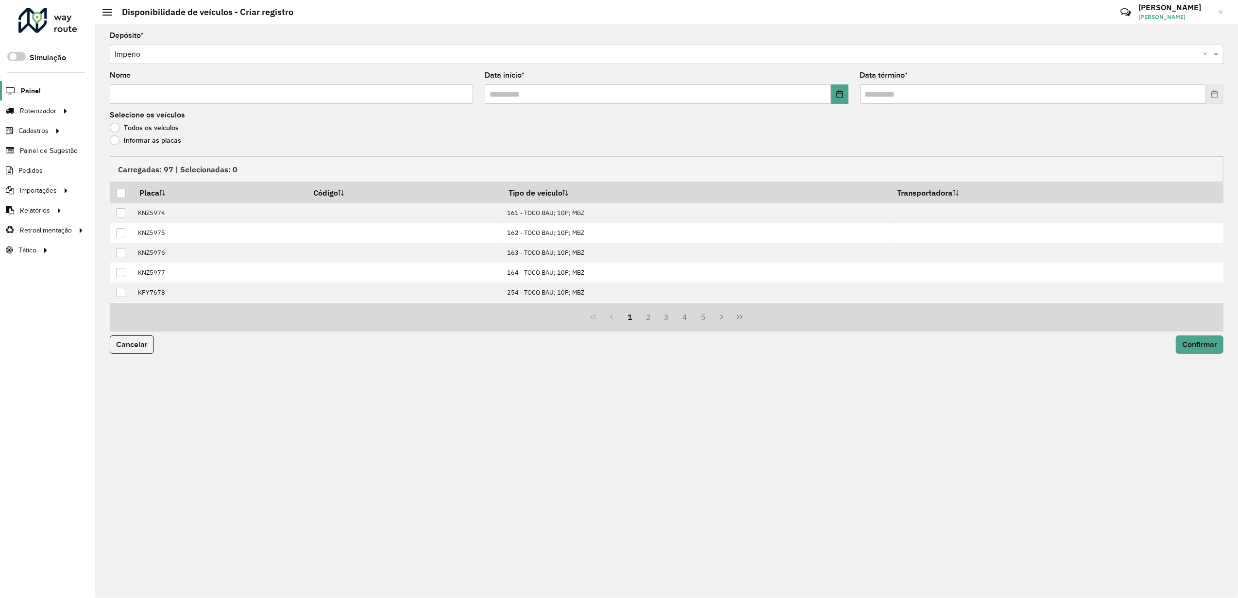
click at [39, 96] on span "Painel" at bounding box center [31, 91] width 20 height 10
click at [40, 10] on div at bounding box center [47, 20] width 59 height 25
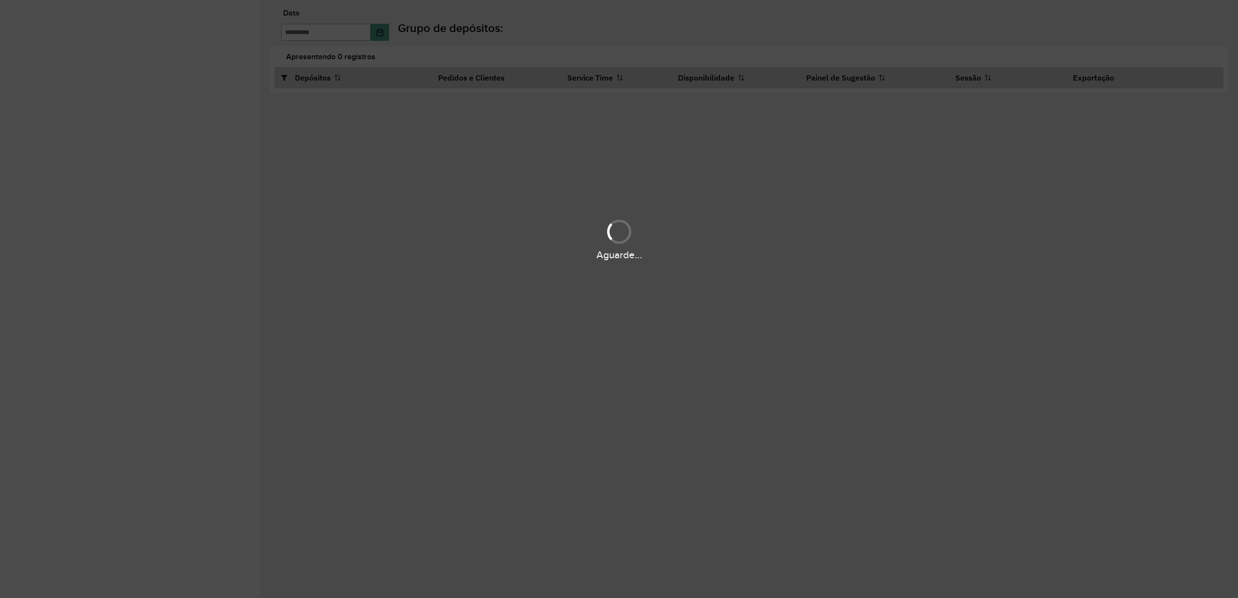
type input "**********"
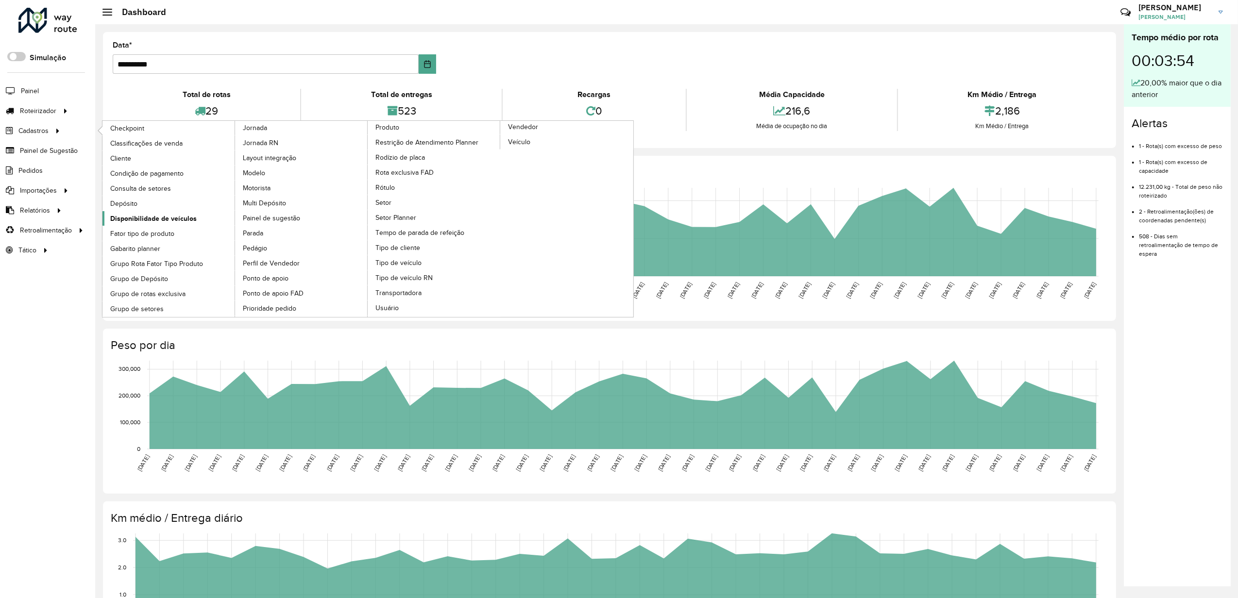
click at [150, 220] on span "Disponibilidade de veículos" at bounding box center [153, 219] width 86 height 10
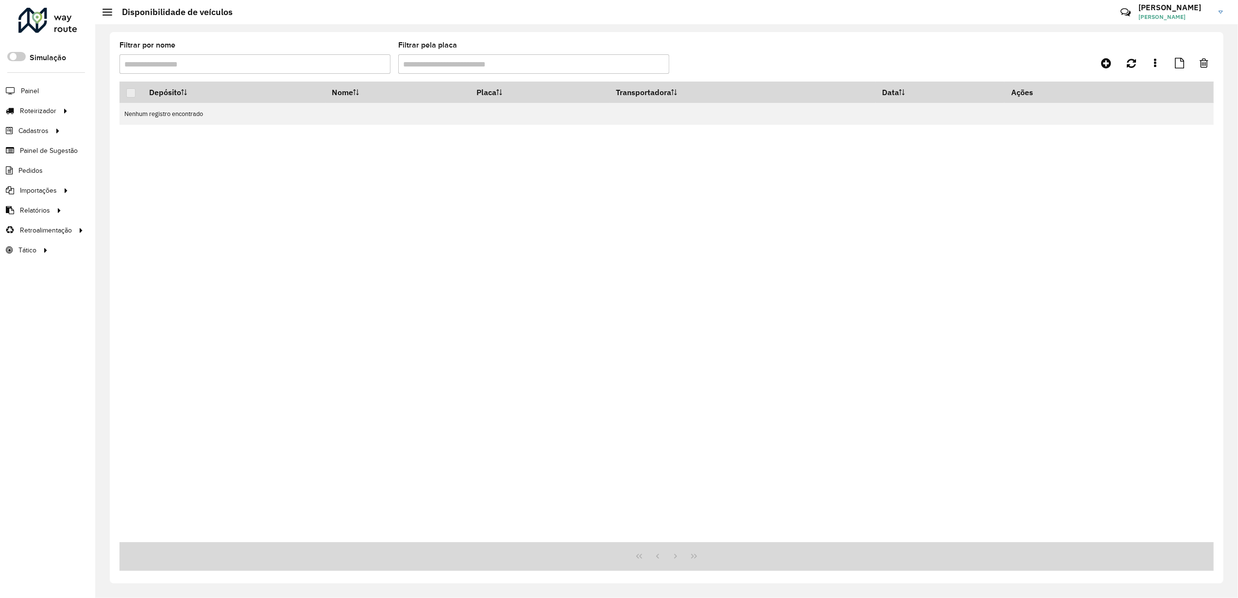
click at [38, 30] on div at bounding box center [47, 20] width 59 height 25
